Goal: Task Accomplishment & Management: Manage account settings

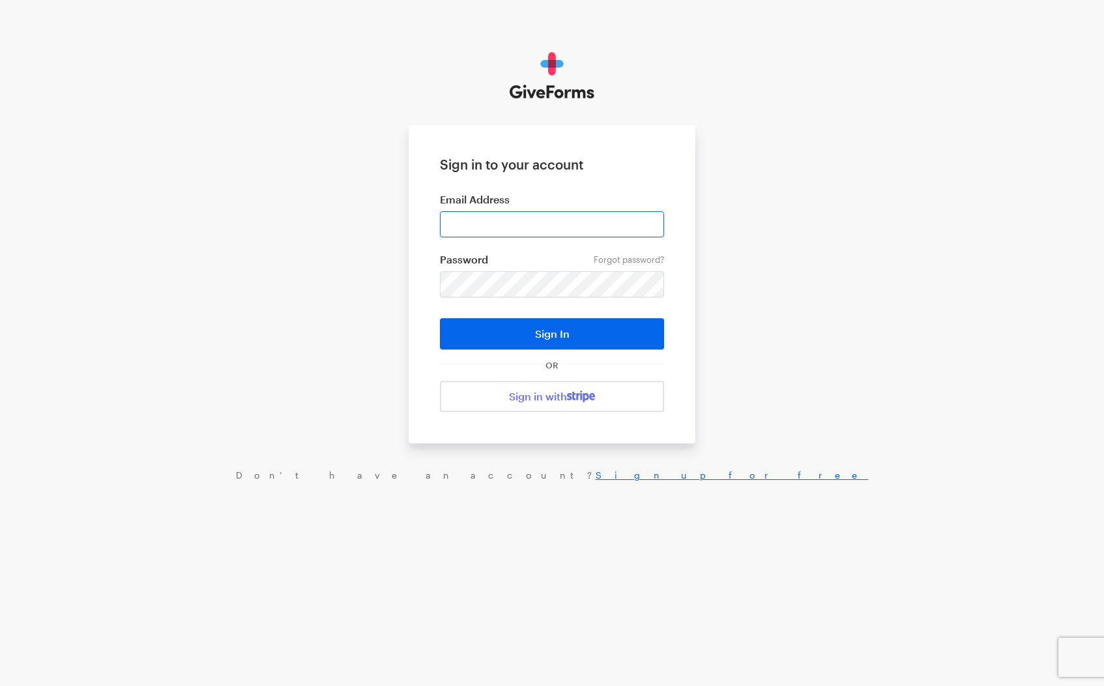
drag, startPoint x: 508, startPoint y: 240, endPoint x: 504, endPoint y: 233, distance: 7.9
click at [508, 239] on form "Sign in to your account Email Address Forgot password? Password Sign In OR Sign…" at bounding box center [552, 284] width 287 height 318
click at [505, 231] on input "email" at bounding box center [552, 224] width 224 height 26
type input "connect@cyberpeaceinstitute.org"
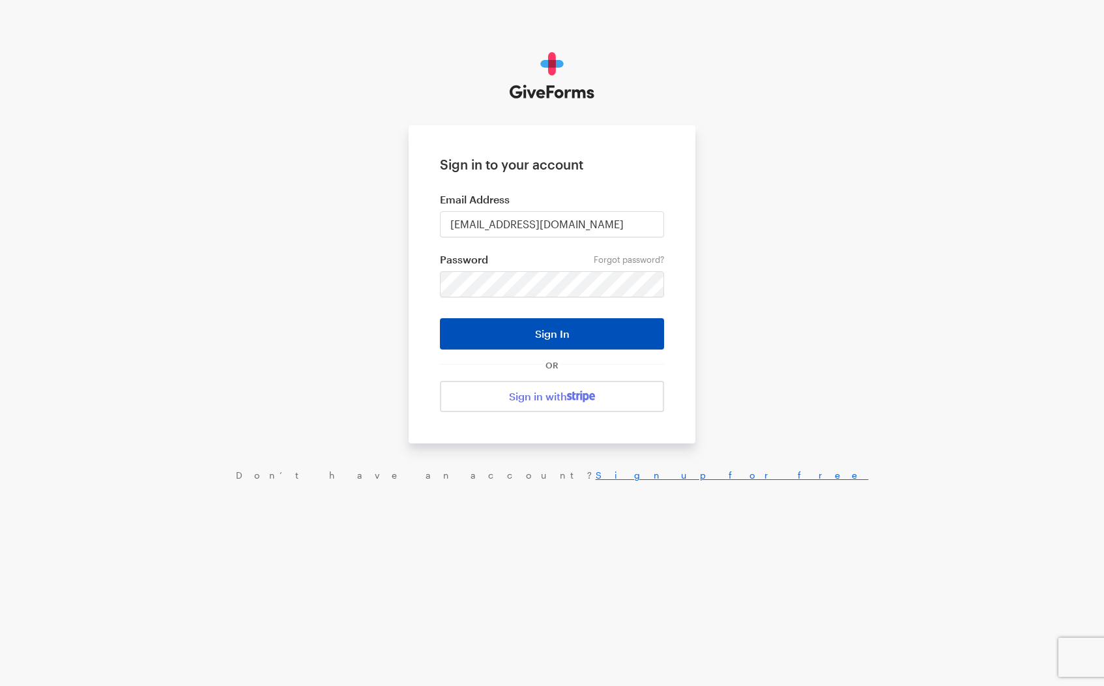
click at [557, 341] on button "Sign In" at bounding box center [552, 333] width 224 height 31
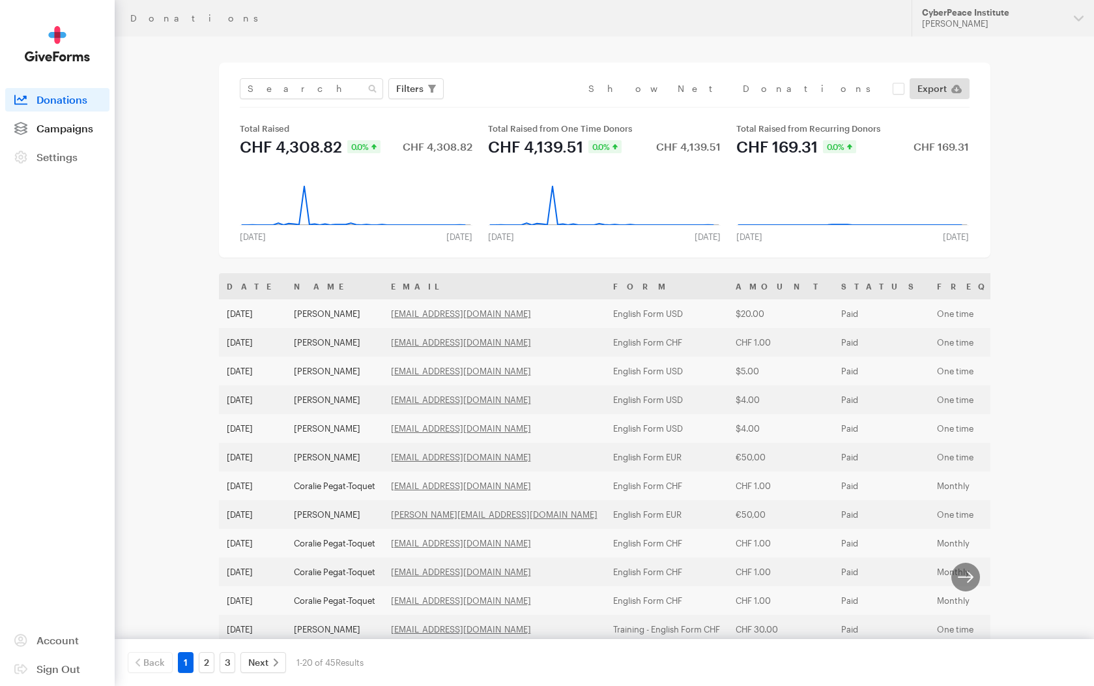
click at [101, 129] on link "Campaigns" at bounding box center [57, 128] width 104 height 23
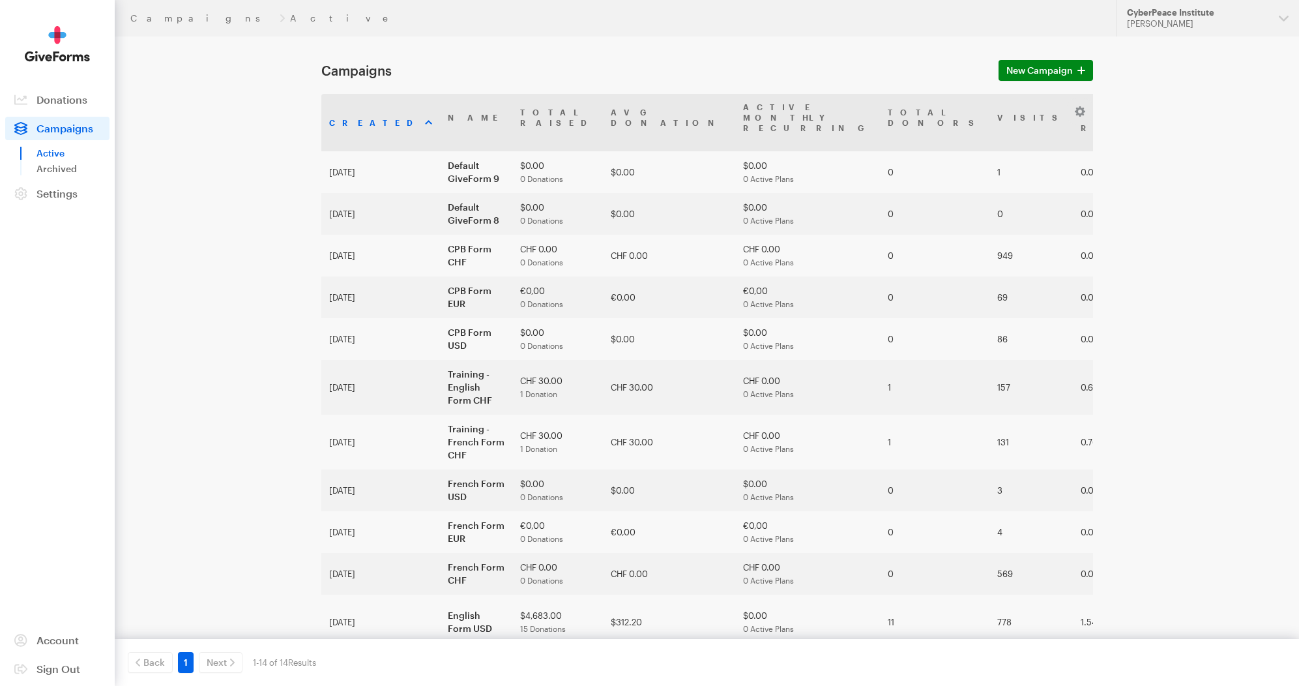
click at [56, 156] on link "Active" at bounding box center [72, 153] width 73 height 16
click at [55, 192] on span "Settings" at bounding box center [56, 193] width 41 height 12
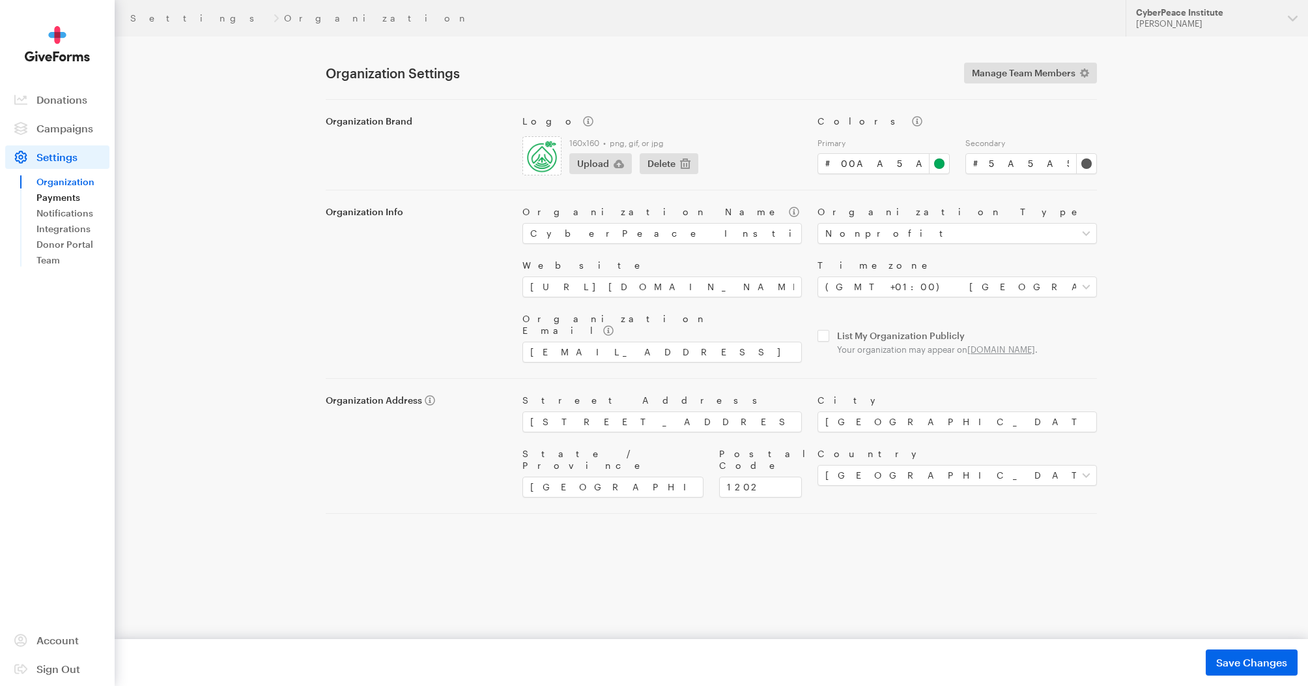
click at [51, 197] on link "Payments" at bounding box center [72, 198] width 73 height 16
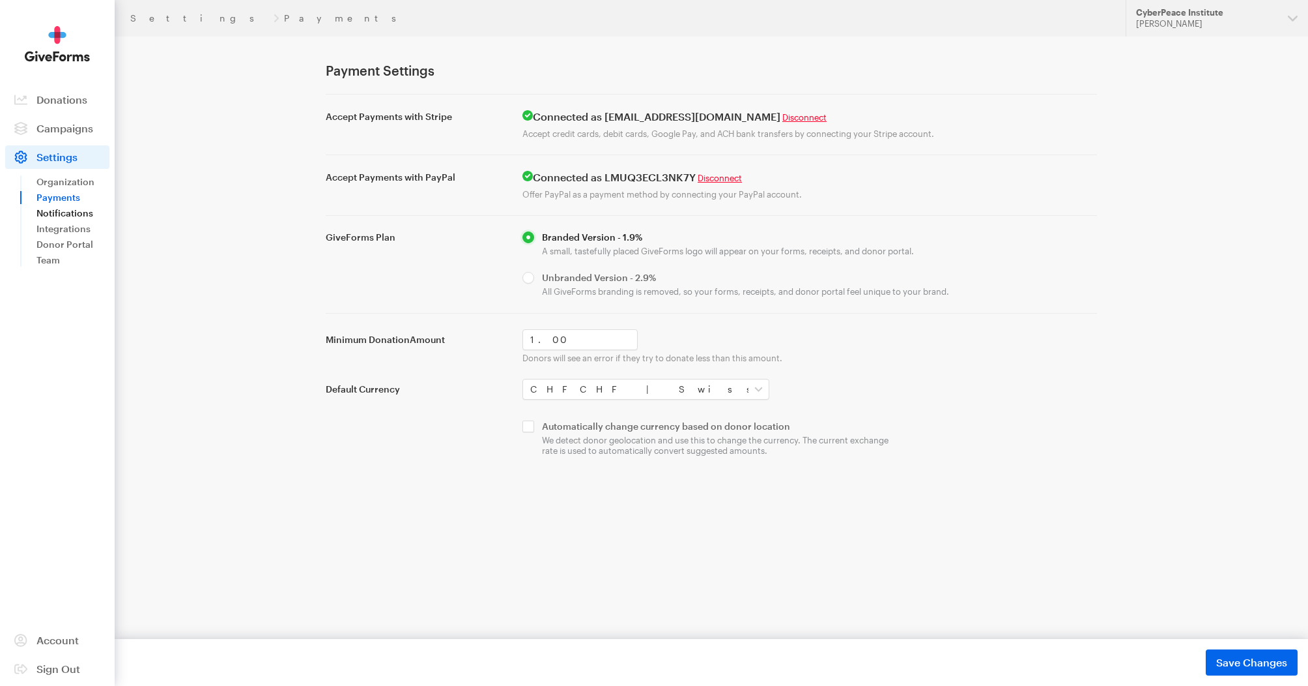
click at [63, 216] on link "Notifications" at bounding box center [72, 213] width 73 height 16
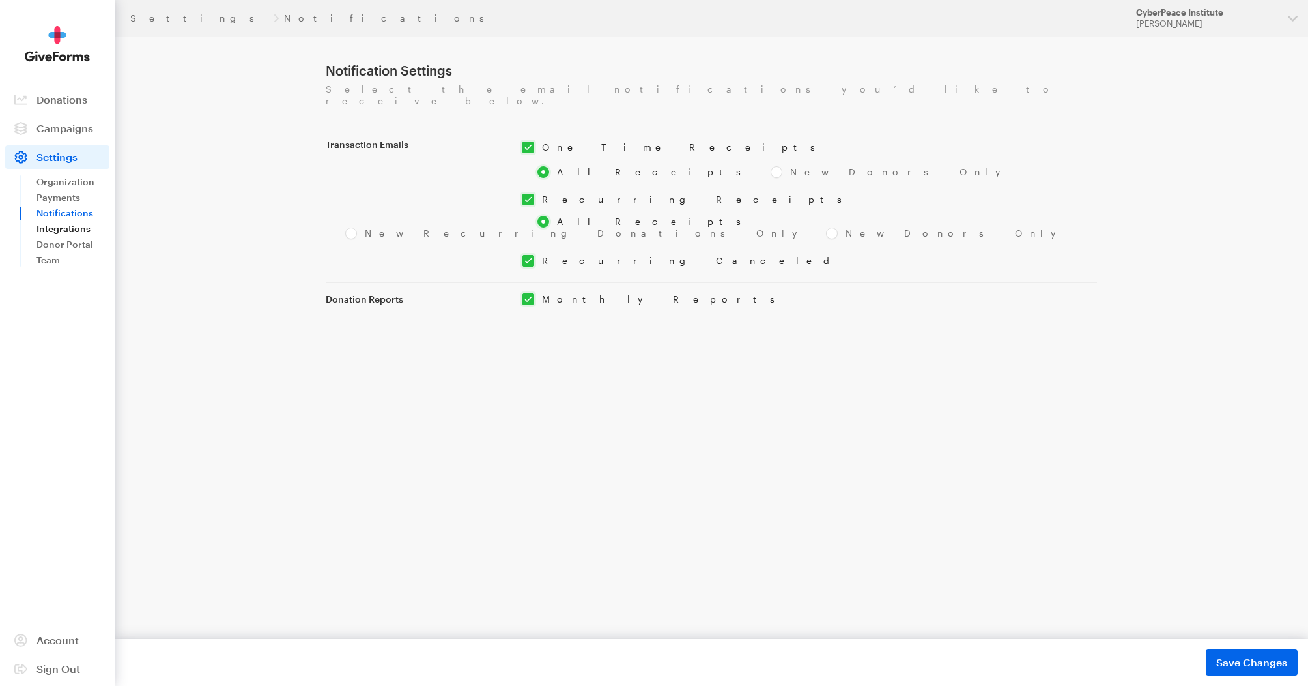
click at [67, 233] on link "Integrations" at bounding box center [72, 229] width 73 height 16
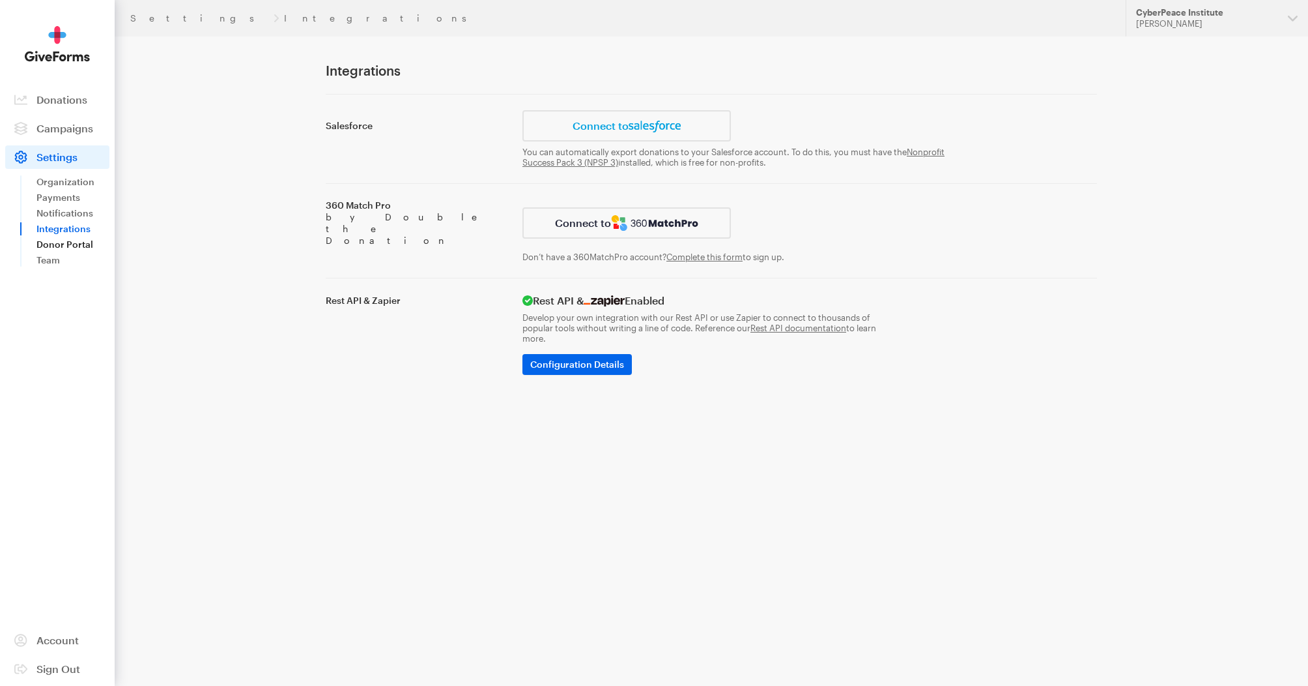
click at [65, 239] on link "Donor Portal" at bounding box center [72, 245] width 73 height 16
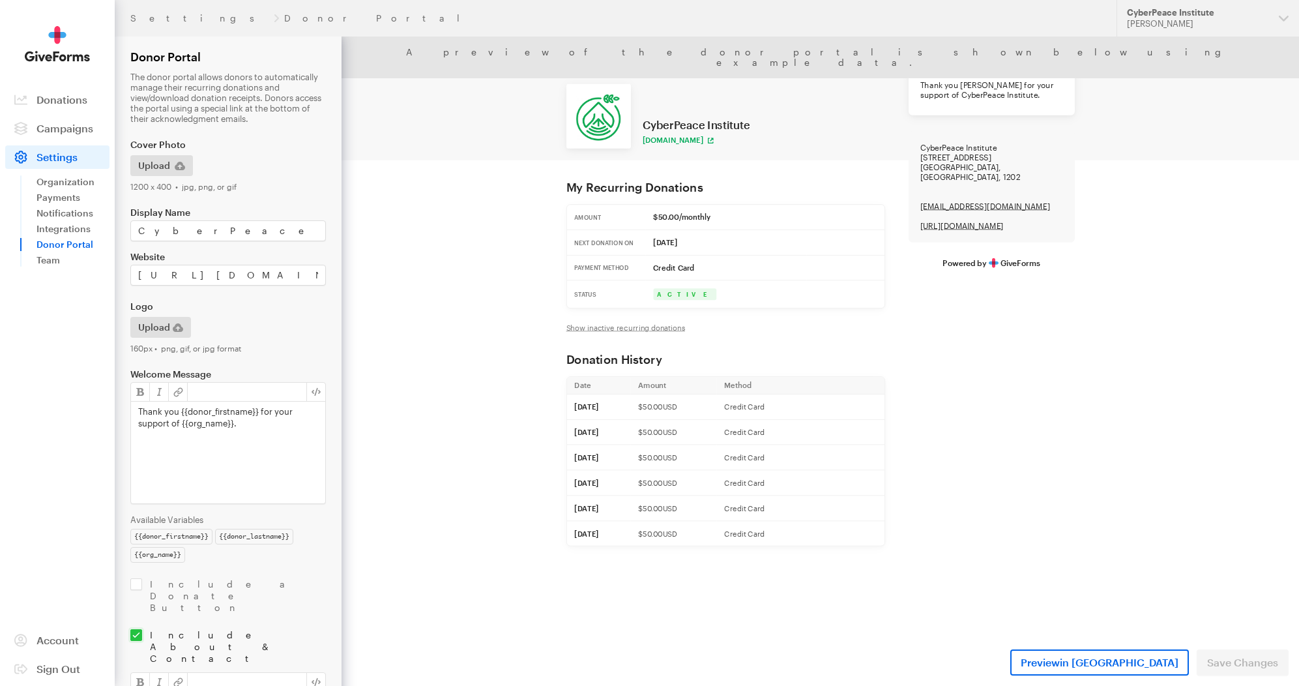
click at [293, 482] on div "Thank you {{donor_firstname}} for your support of {{org_name}}." at bounding box center [228, 452] width 194 height 102
click at [49, 259] on link "Team" at bounding box center [72, 260] width 73 height 16
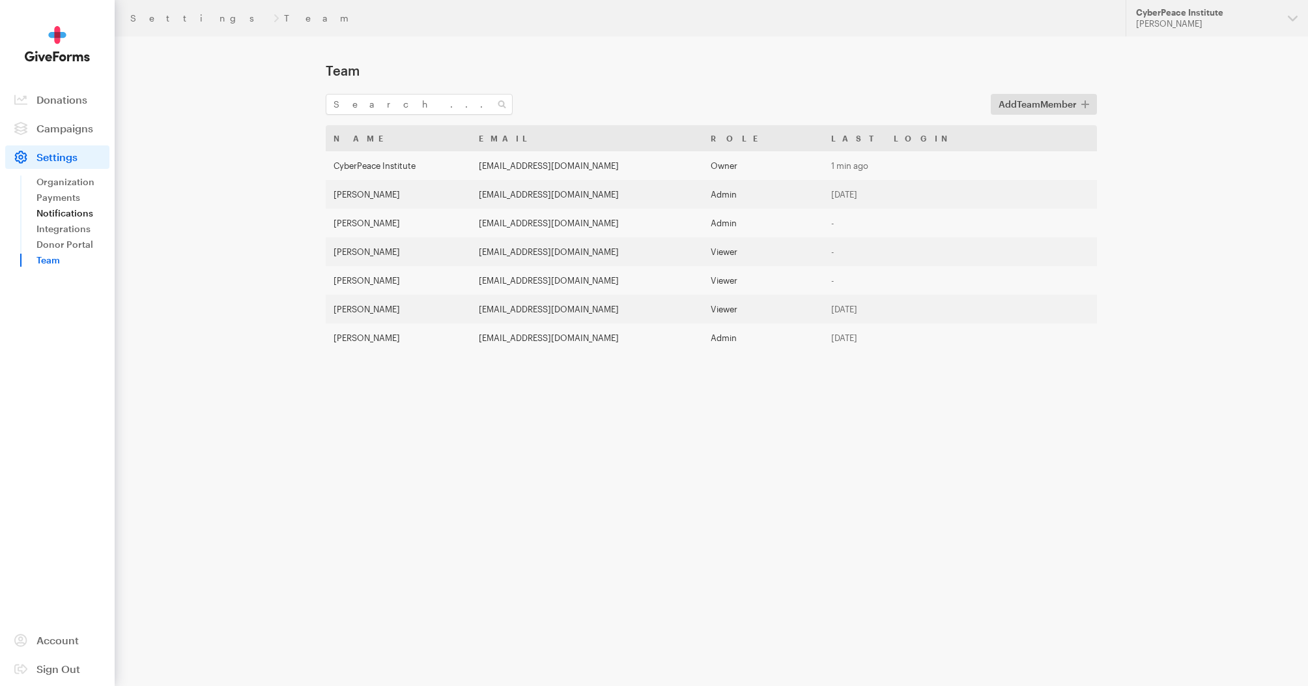
click at [57, 214] on link "Notifications" at bounding box center [72, 213] width 73 height 16
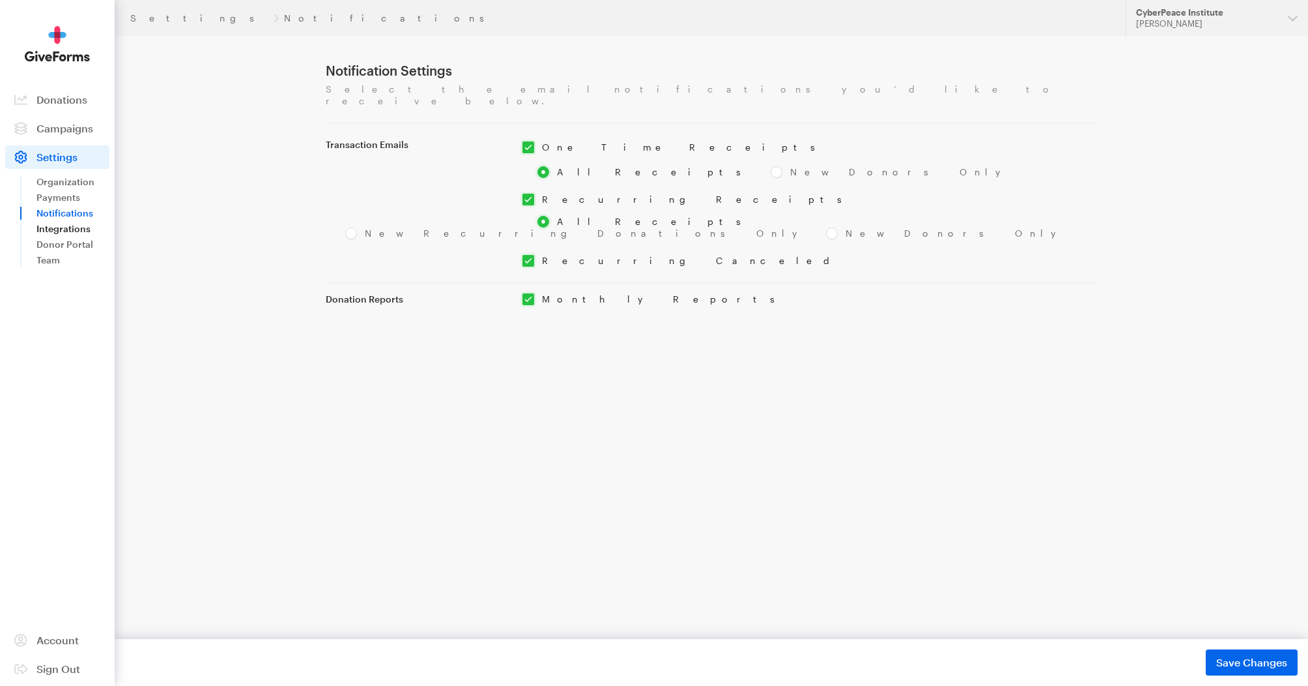
click at [54, 231] on link "Integrations" at bounding box center [72, 229] width 73 height 16
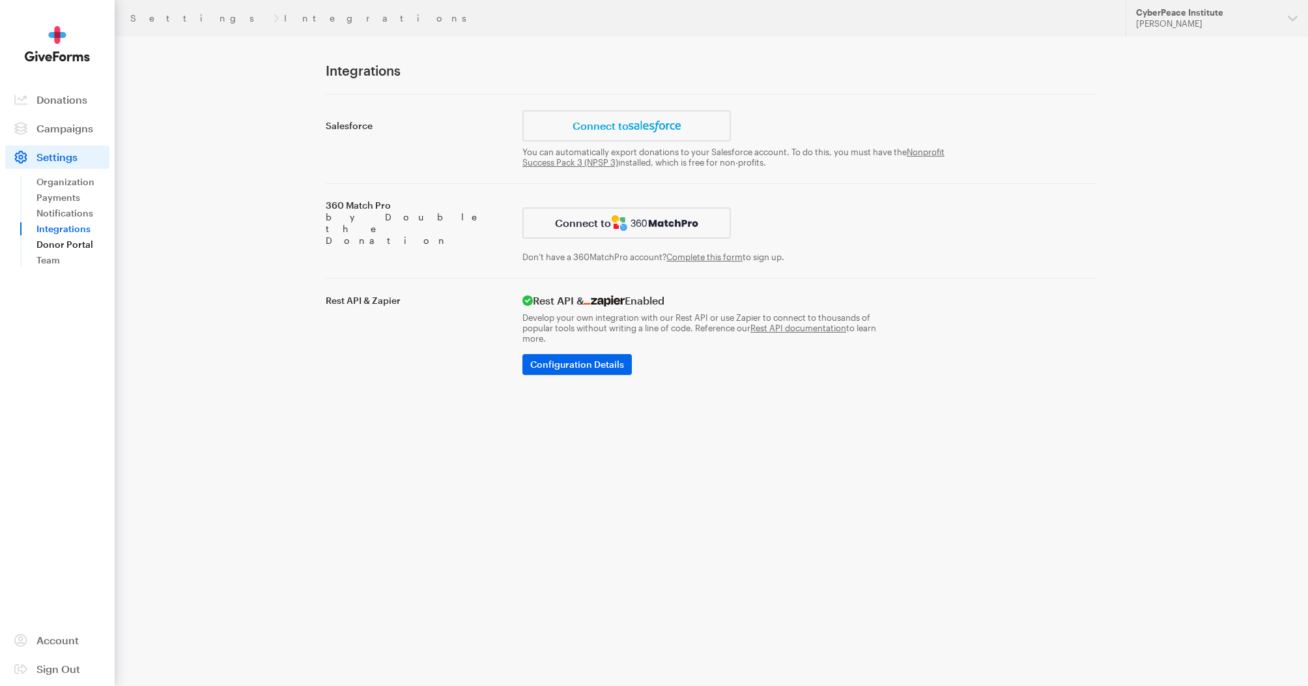
click at [56, 240] on link "Donor Portal" at bounding box center [72, 245] width 73 height 16
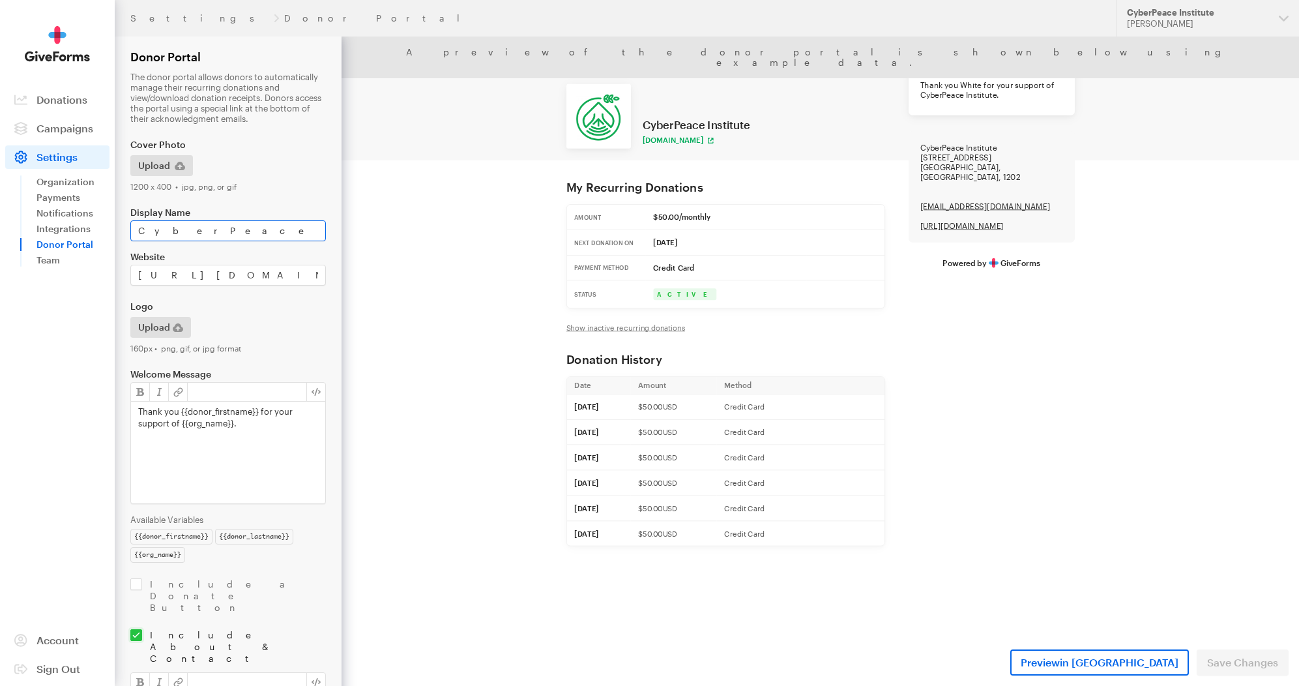
scroll to position [199, 0]
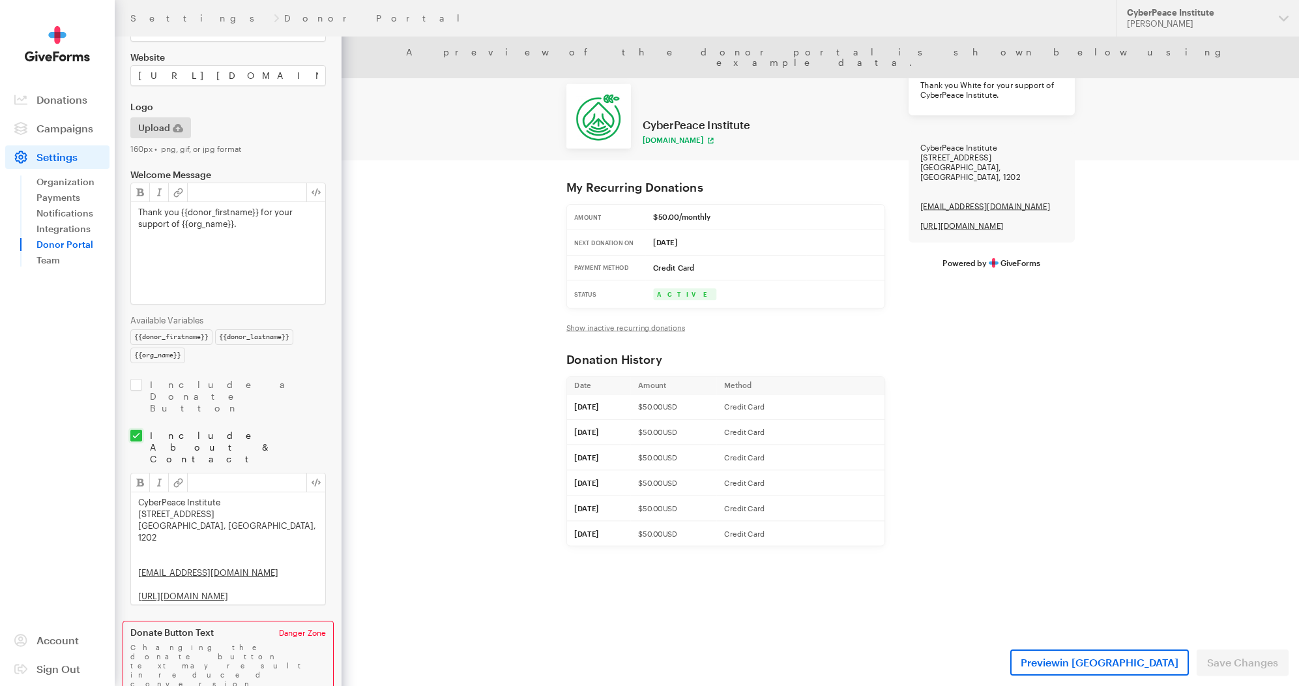
click at [244, 492] on div "CyberPeace Institute Avenue de Sécheron 15 Geneva, Geneva, 1202 connect@cyberpe…" at bounding box center [228, 548] width 194 height 112
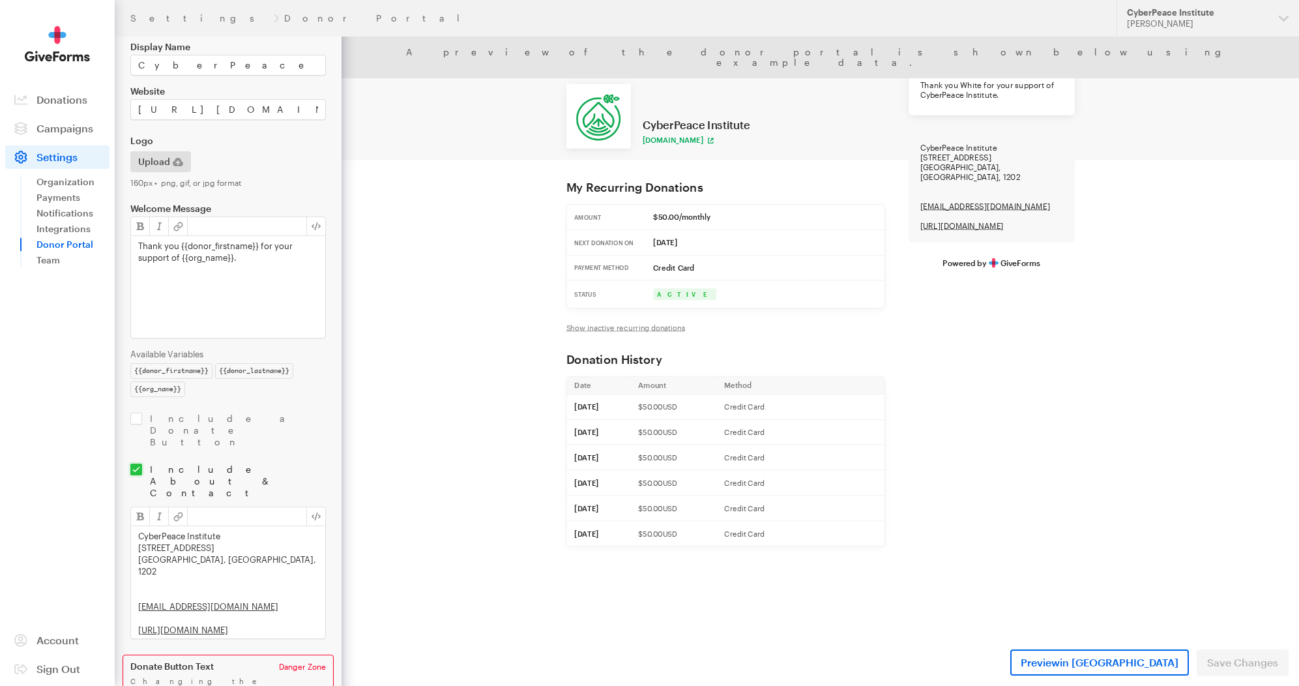
scroll to position [0, 0]
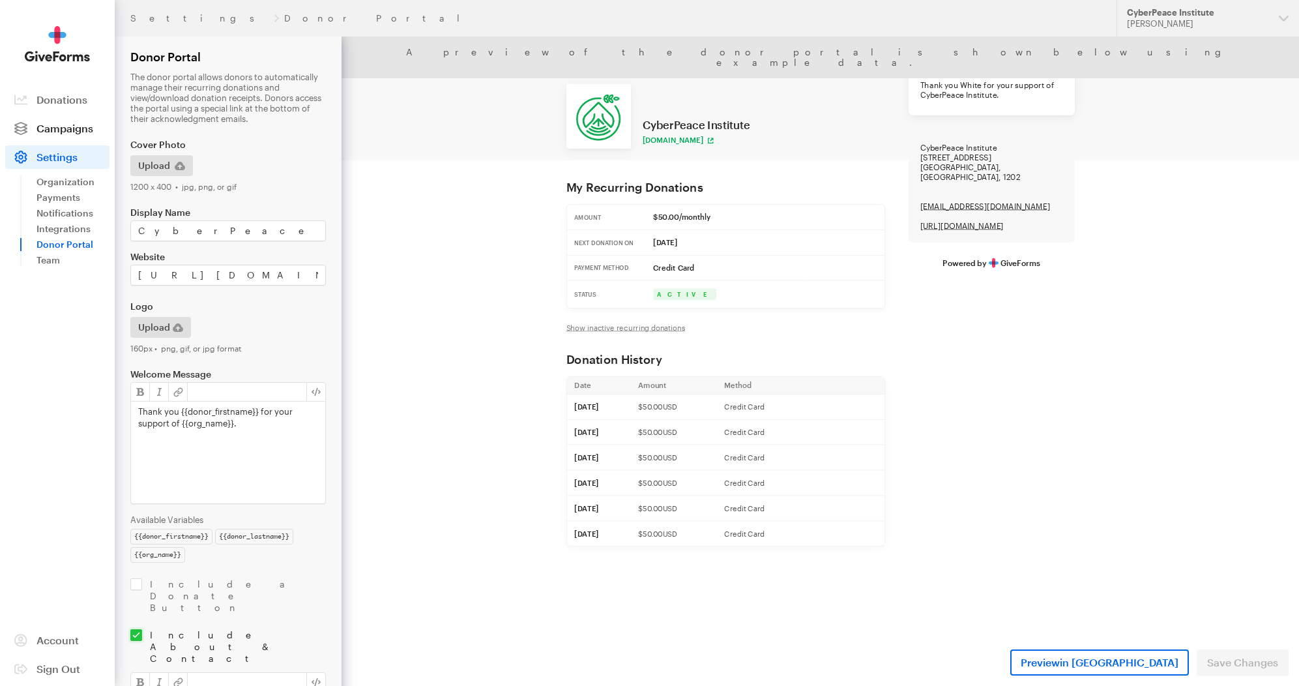
click at [69, 123] on span "Campaigns" at bounding box center [64, 128] width 57 height 12
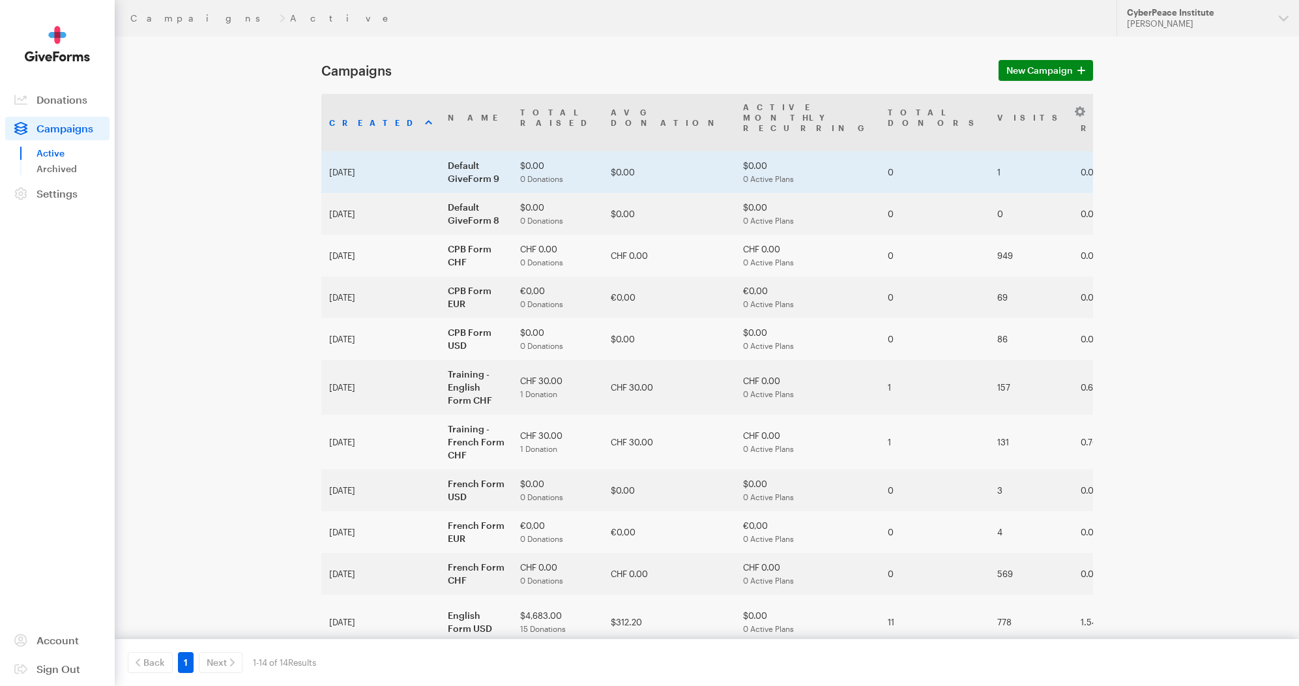
click at [452, 151] on td "Default GiveForm 9" at bounding box center [476, 172] width 72 height 42
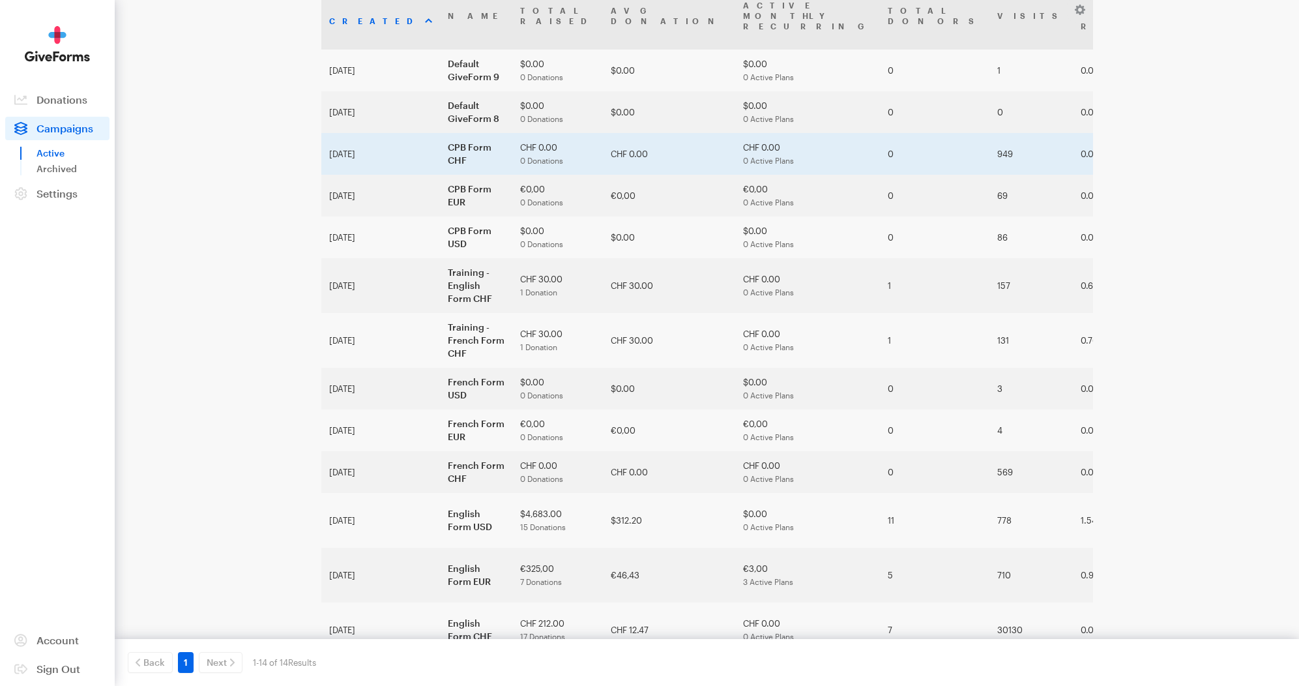
scroll to position [103, 0]
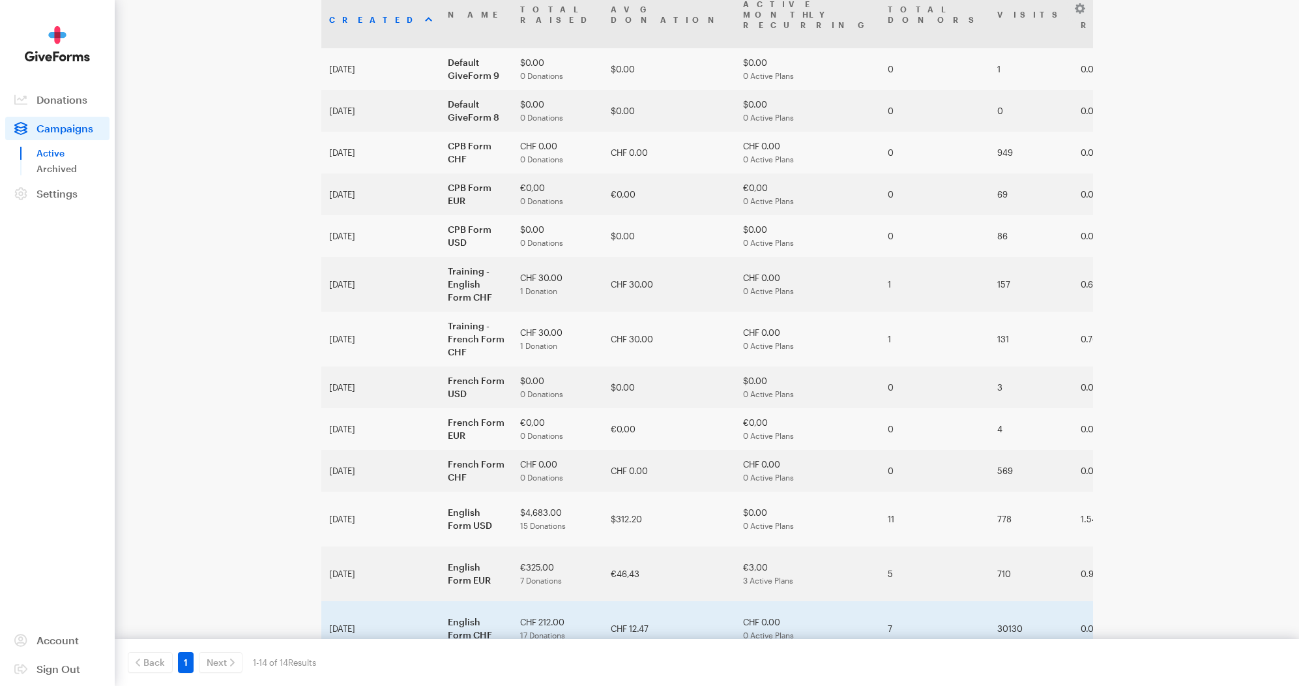
click at [485, 601] on td "English Form CHF" at bounding box center [476, 628] width 72 height 55
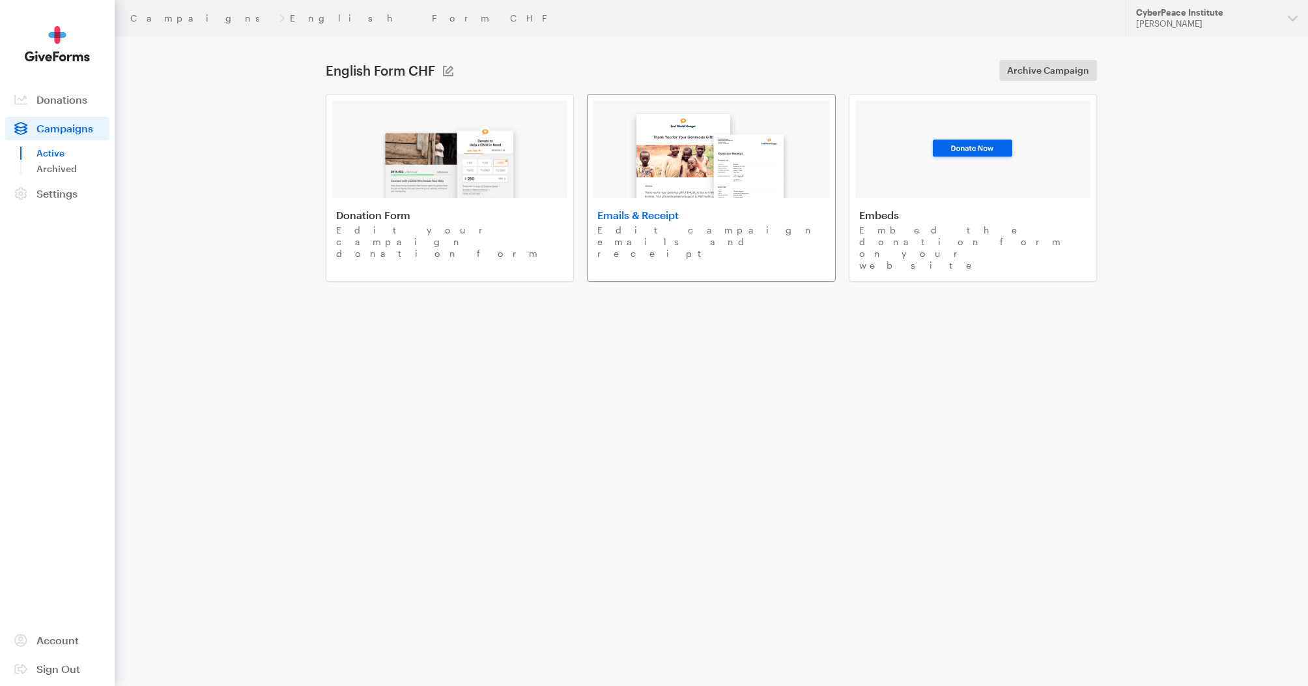
click at [667, 226] on p "Edit campaign emails and receipt" at bounding box center [711, 241] width 227 height 35
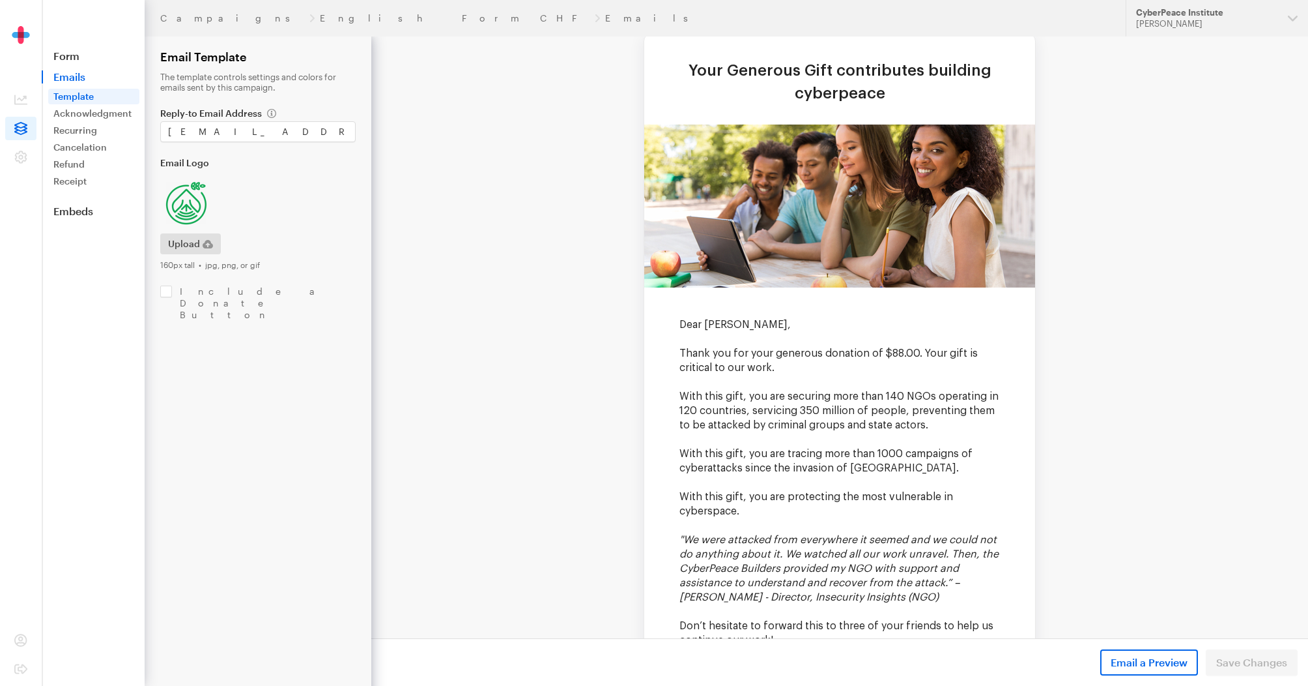
scroll to position [138, 0]
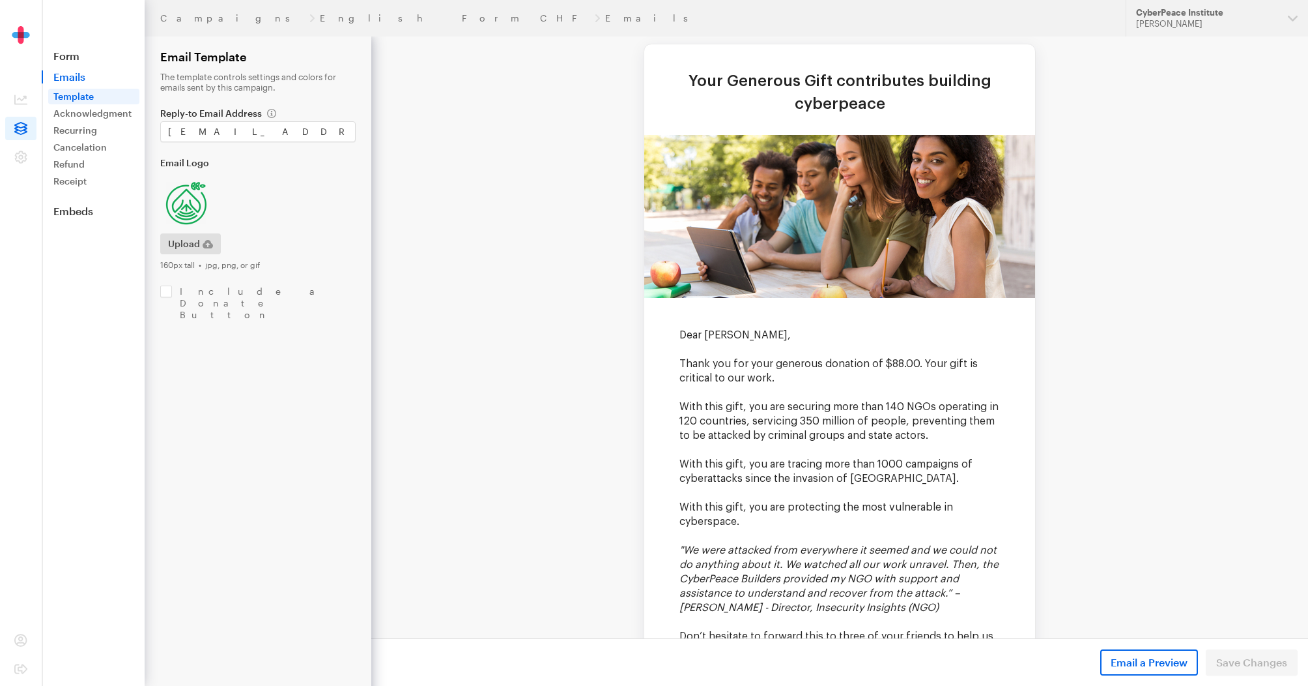
click at [712, 403] on p "With this gift, you are securing more than 140 NGOs operating in 120 countries,…" at bounding box center [840, 420] width 321 height 43
click at [705, 417] on p "With this gift, you are securing more than 140 NGOs operating in 120 countries,…" at bounding box center [840, 420] width 321 height 43
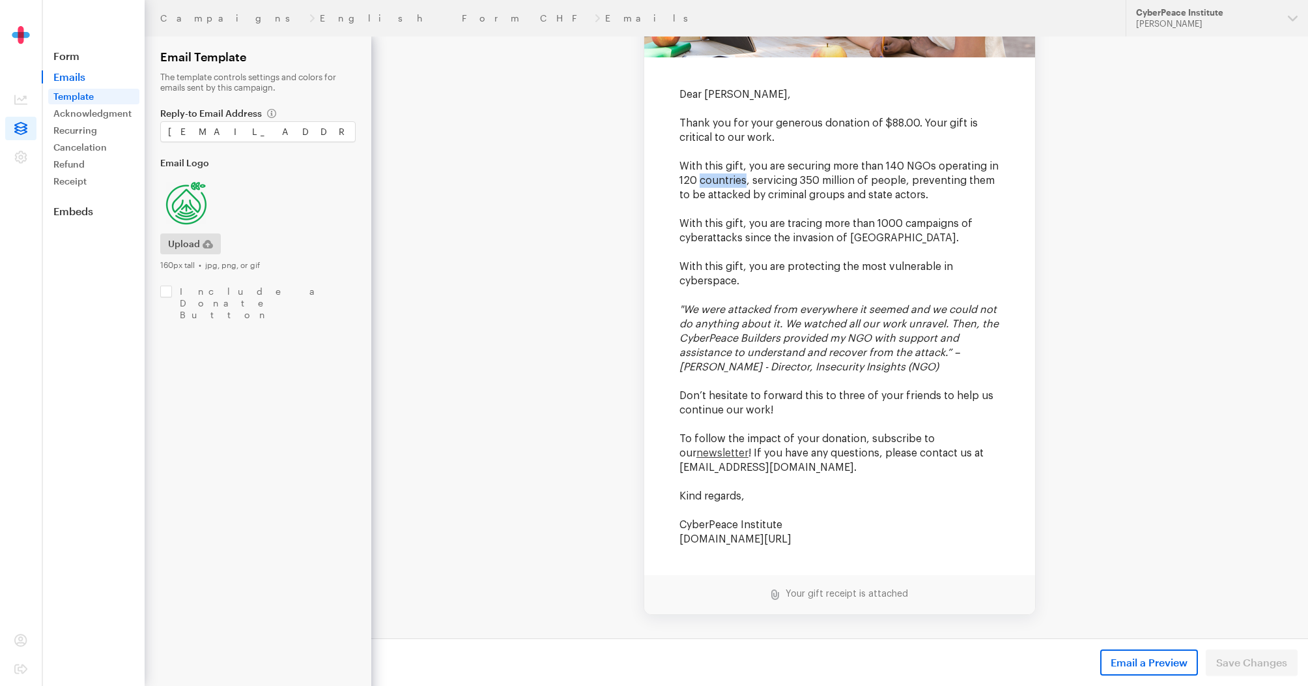
scroll to position [487, 0]
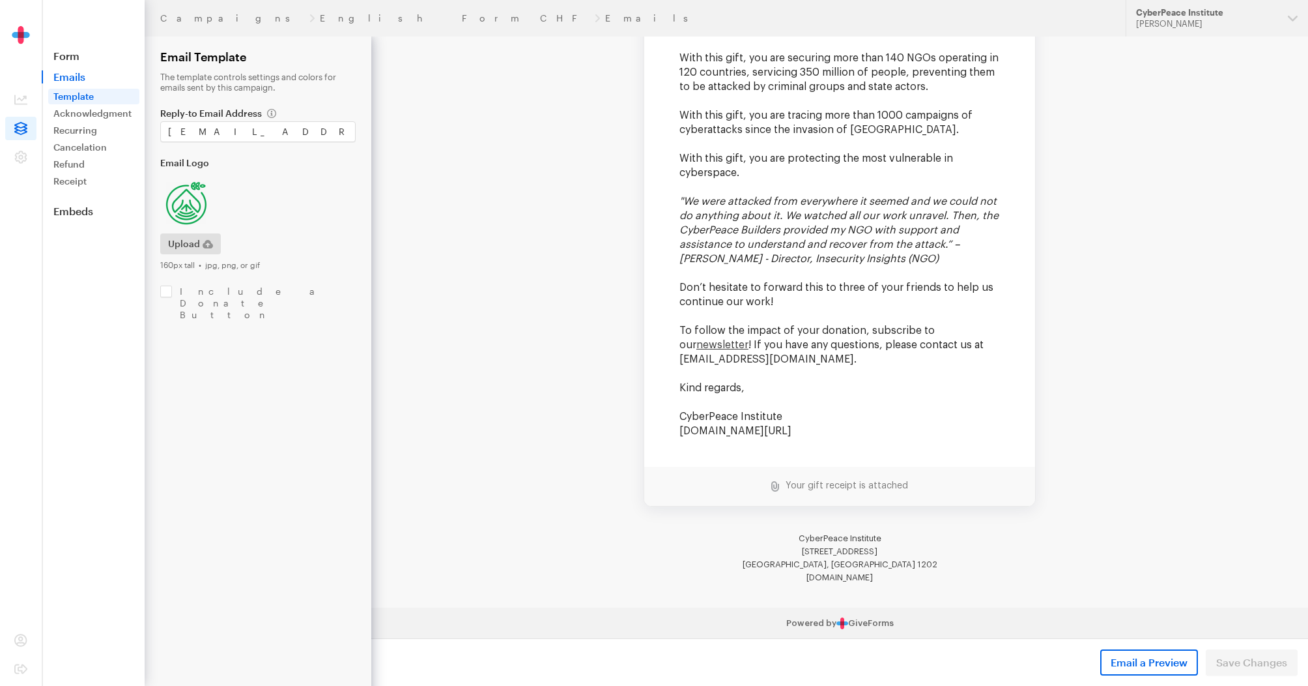
click at [830, 487] on td "Your gift receipt is attached" at bounding box center [843, 485] width 129 height 11
click at [794, 434] on p "www.cyberpeaceinstitute.org/" at bounding box center [840, 431] width 321 height 14
click at [742, 399] on p at bounding box center [840, 402] width 321 height 14
click at [712, 386] on p "Kind regards," at bounding box center [840, 388] width 321 height 14
click at [108, 106] on link "Acknowledgment" at bounding box center [93, 114] width 91 height 16
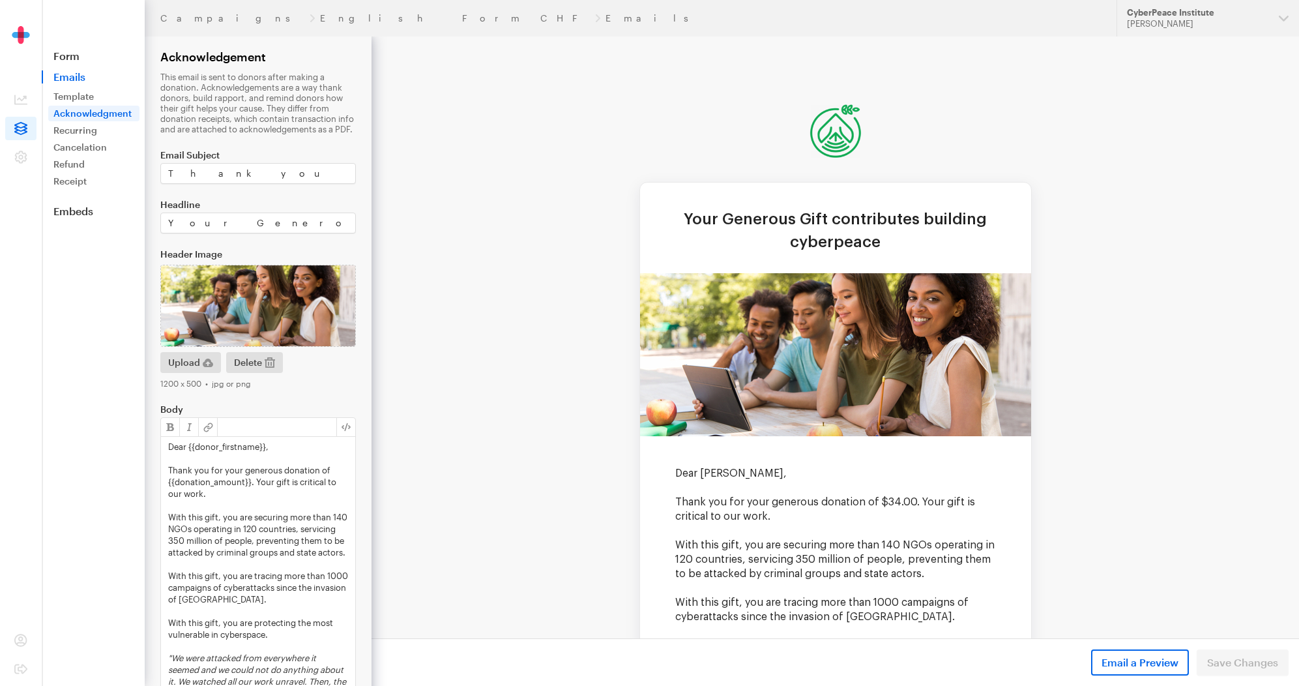
click at [274, 558] on p "With this gift, you are securing more than 140 NGOs operating in 120 countries,…" at bounding box center [258, 534] width 180 height 47
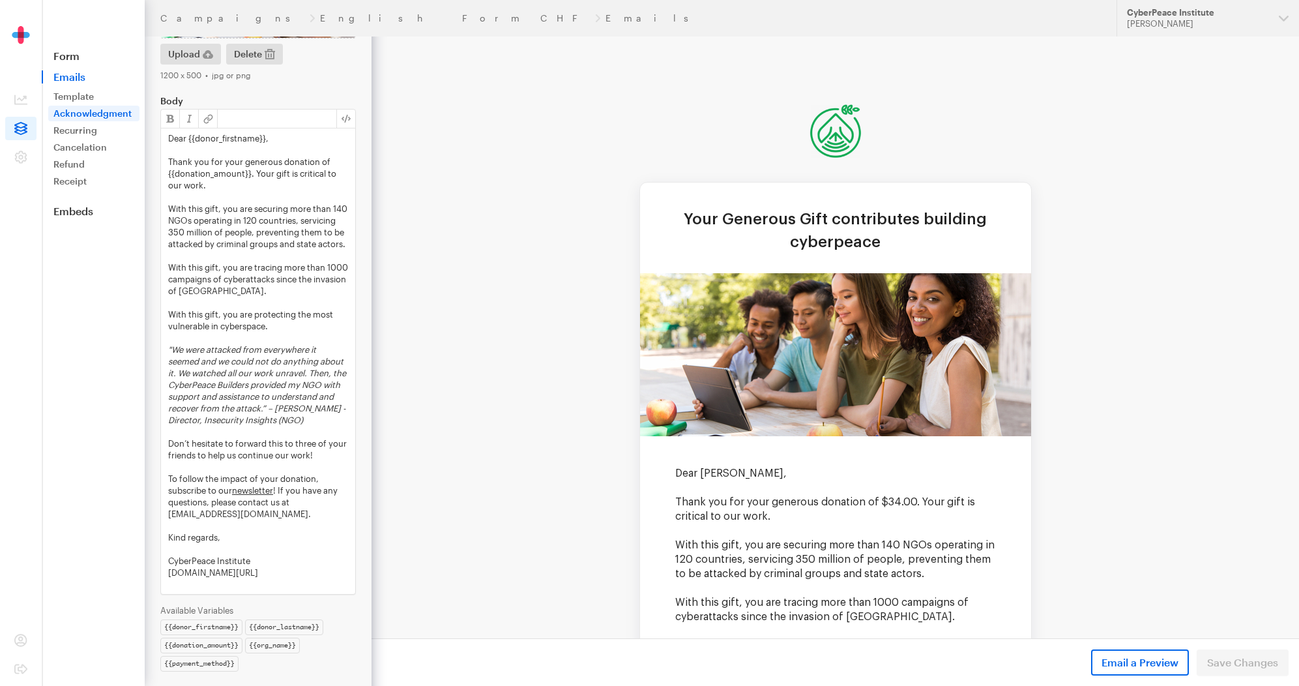
scroll to position [323, 0]
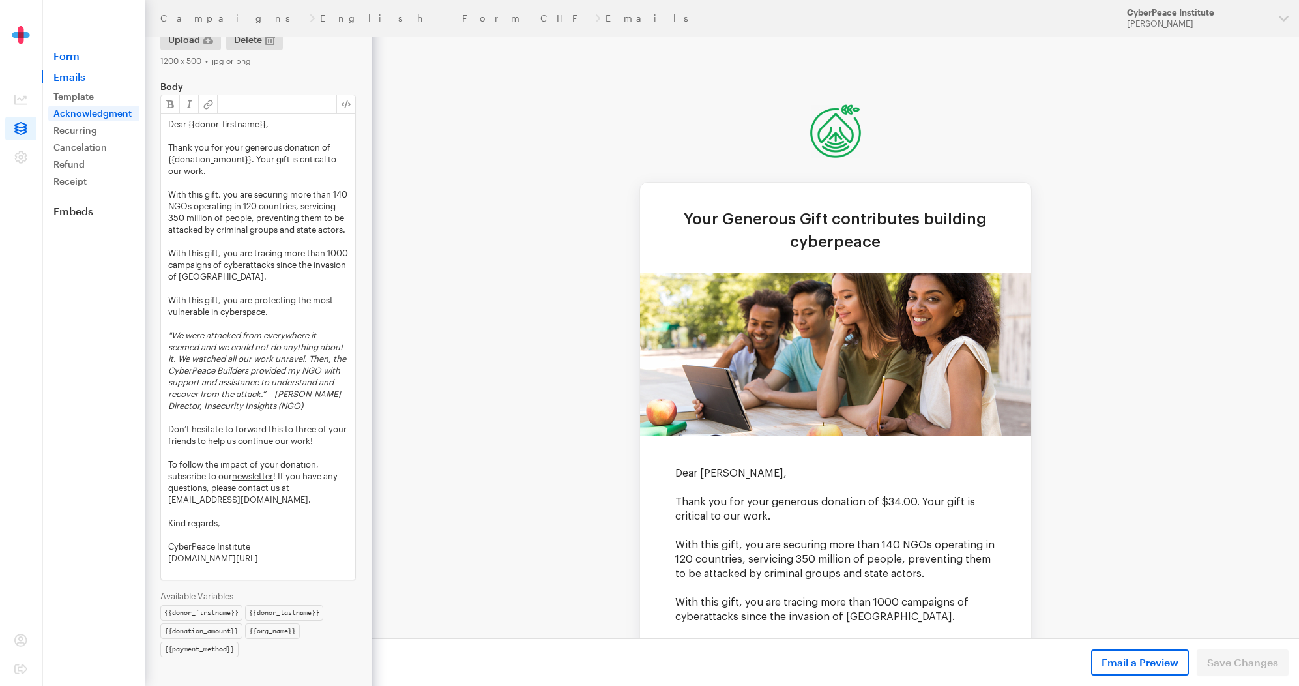
click at [66, 55] on link "Form" at bounding box center [93, 56] width 103 height 13
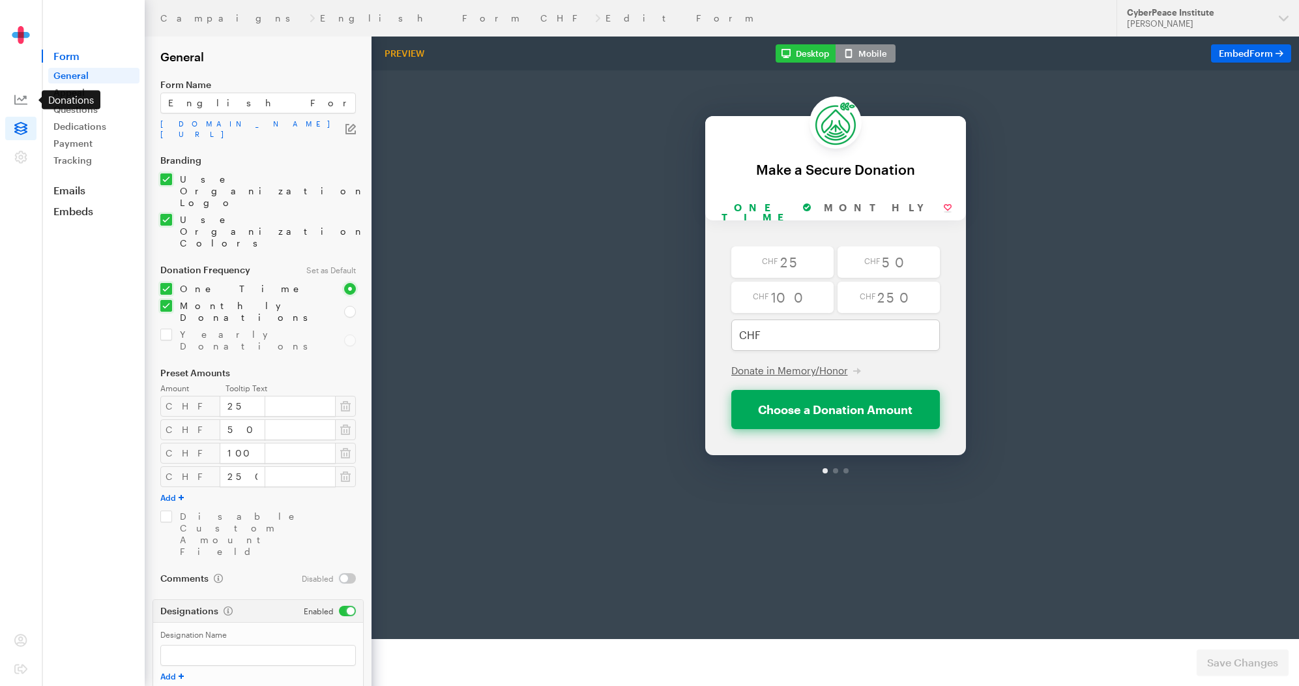
click at [20, 95] on icon at bounding box center [20, 99] width 13 height 13
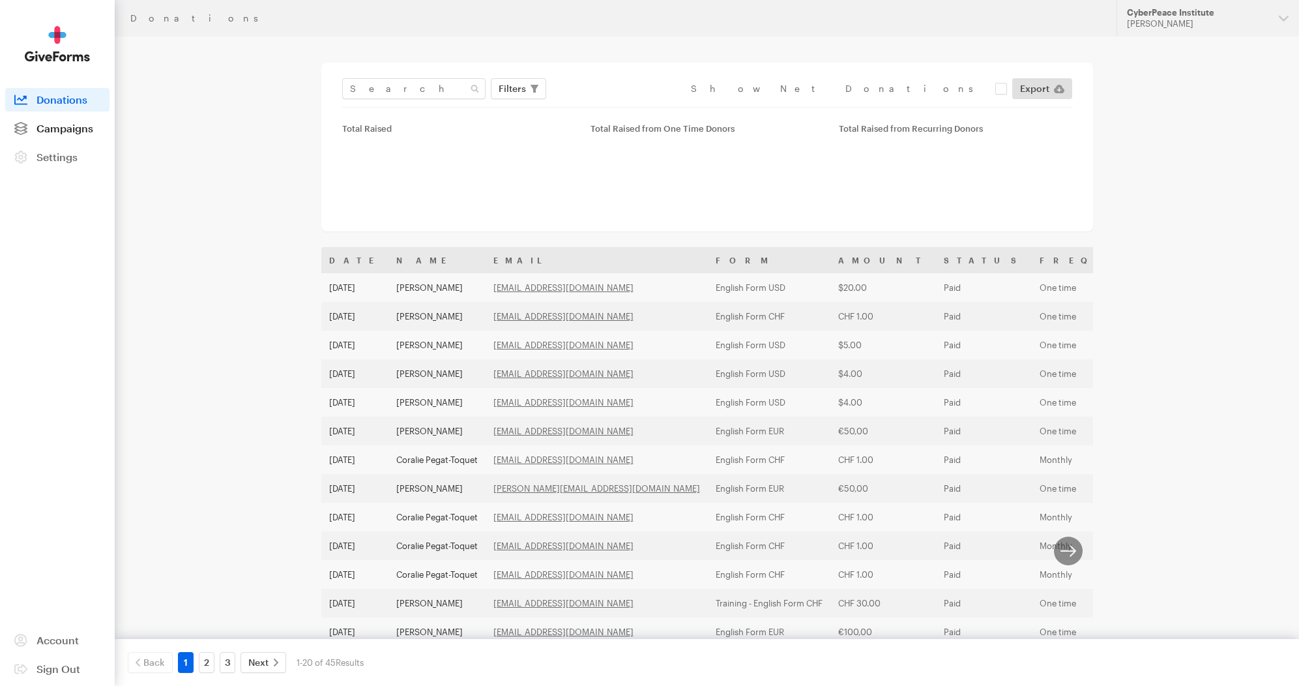
click at [73, 139] on link "Campaigns" at bounding box center [57, 128] width 104 height 23
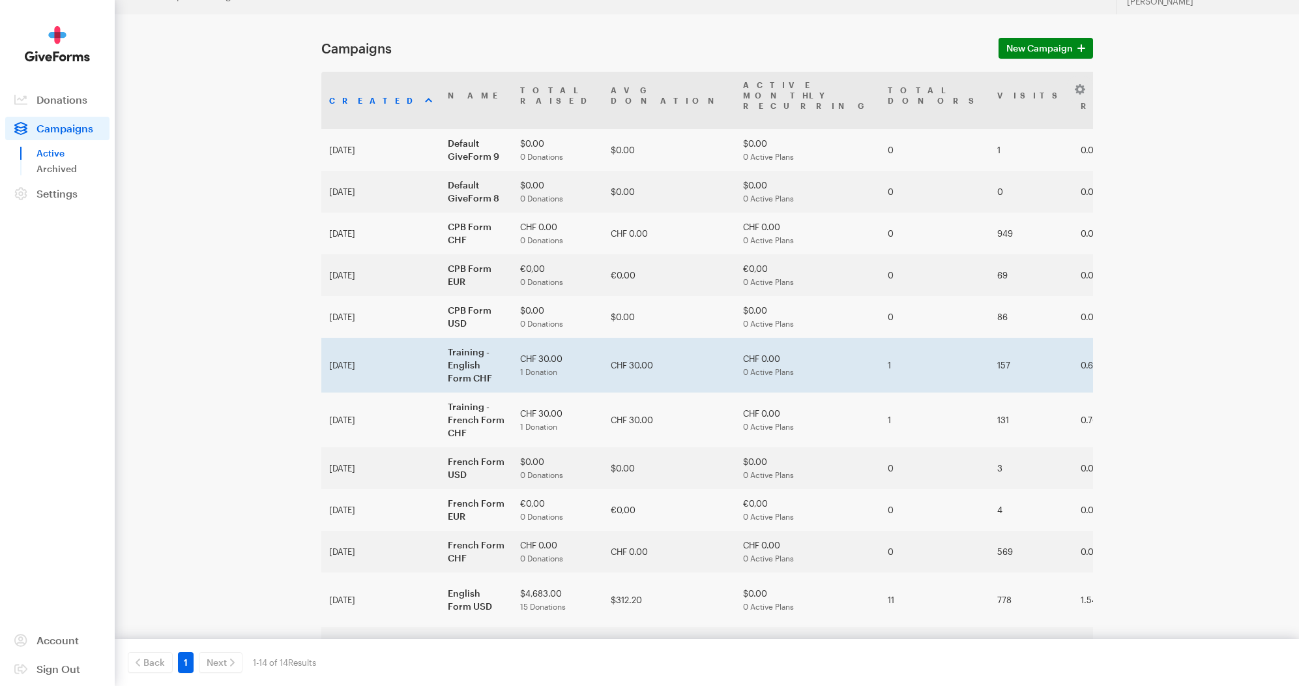
scroll to position [103, 0]
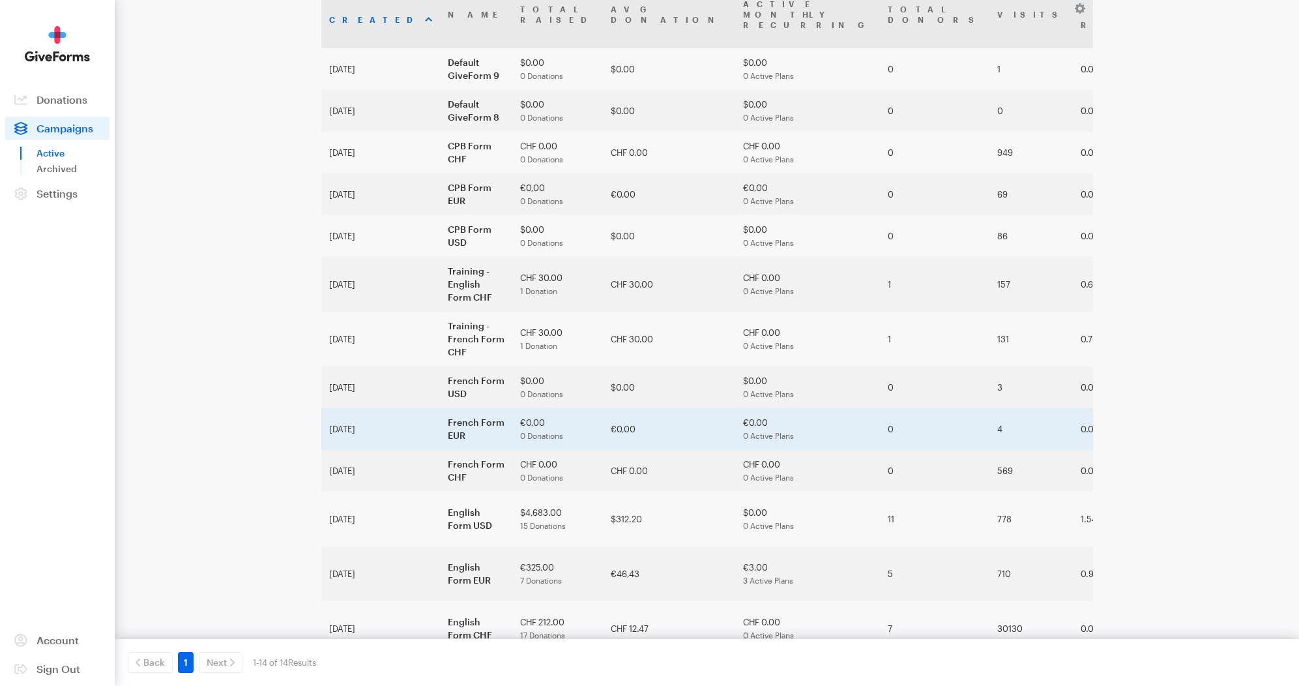
click at [440, 408] on td "French Form EUR" at bounding box center [476, 429] width 72 height 42
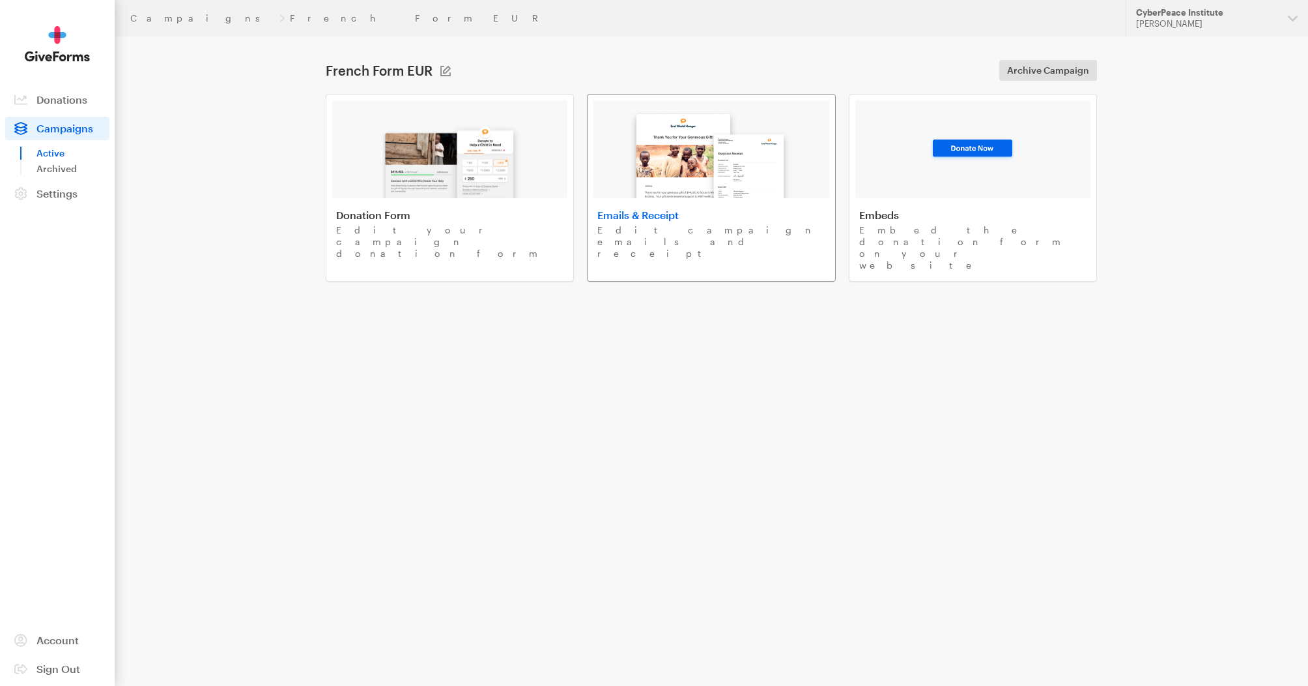
click at [728, 146] on img at bounding box center [712, 150] width 176 height 96
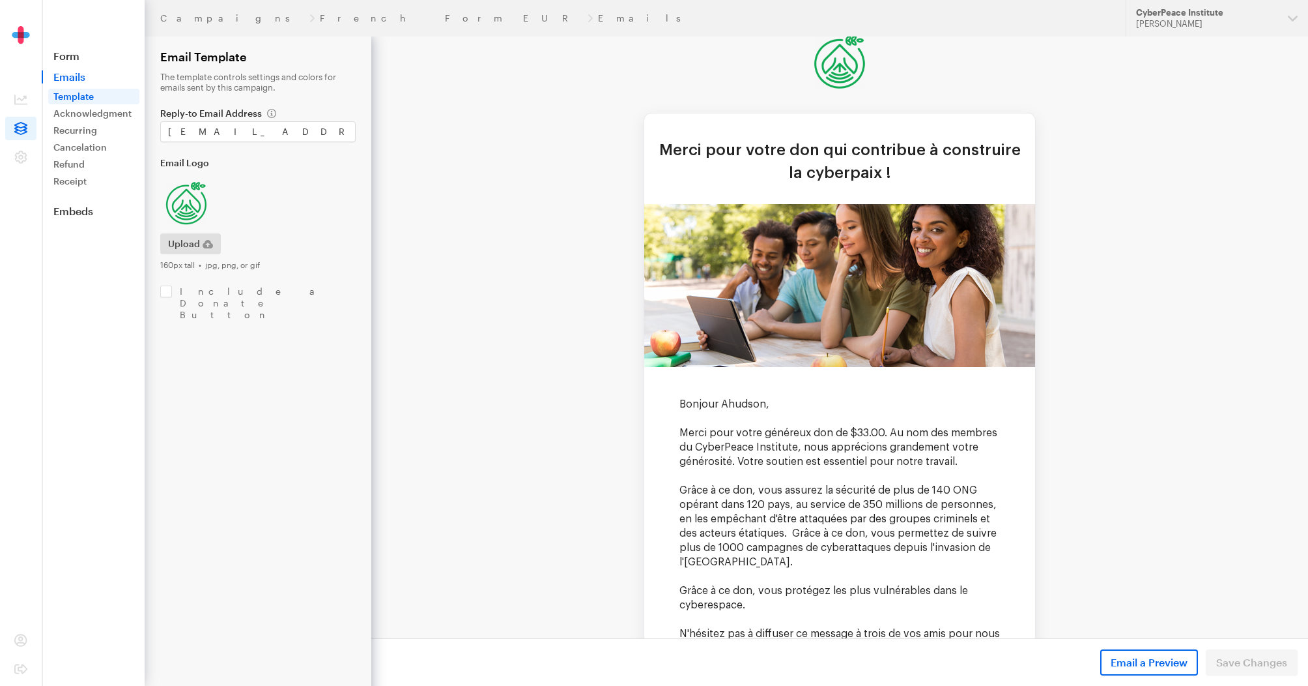
scroll to position [246, 0]
